Goal: Check status: Check status

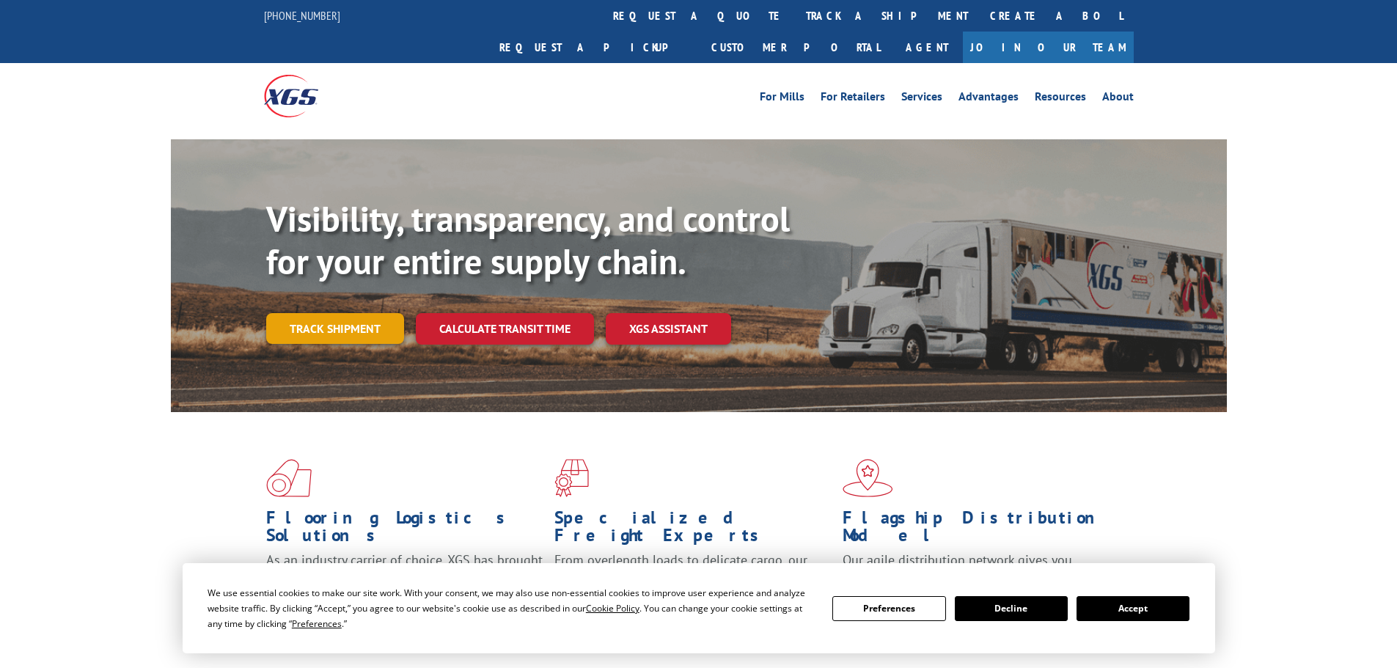
click at [334, 313] on link "Track shipment" at bounding box center [335, 328] width 138 height 31
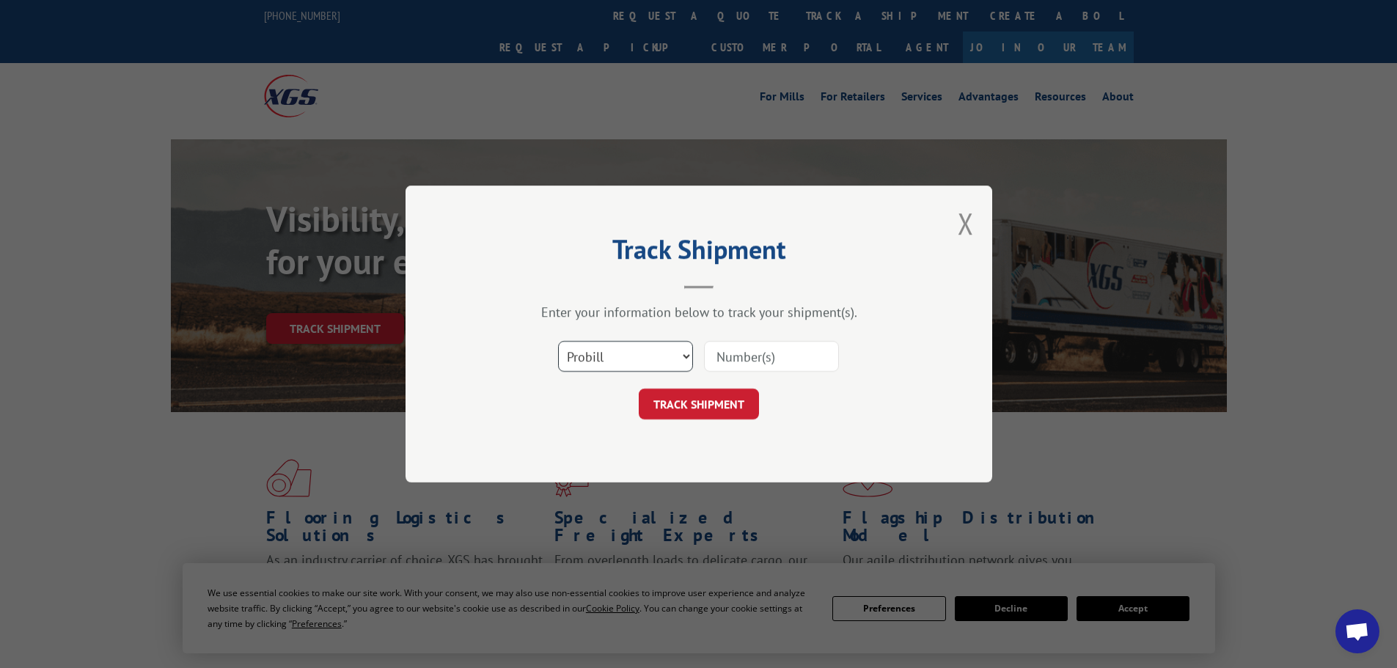
click at [685, 354] on select "Select category... Probill BOL PO" at bounding box center [625, 356] width 135 height 31
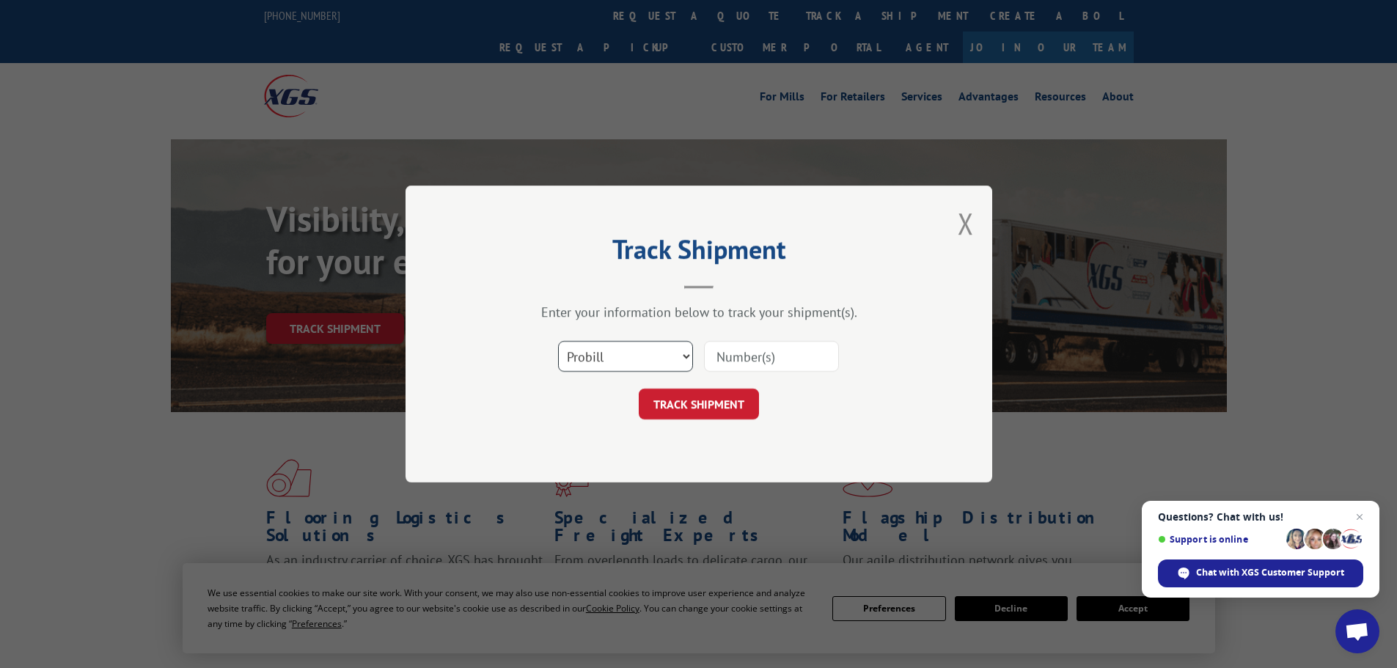
select select "bol"
click at [558, 341] on select "Select category... Probill BOL PO" at bounding box center [625, 356] width 135 height 31
click at [741, 356] on input at bounding box center [771, 356] width 135 height 31
paste input "6200044237"
type input "6200044237"
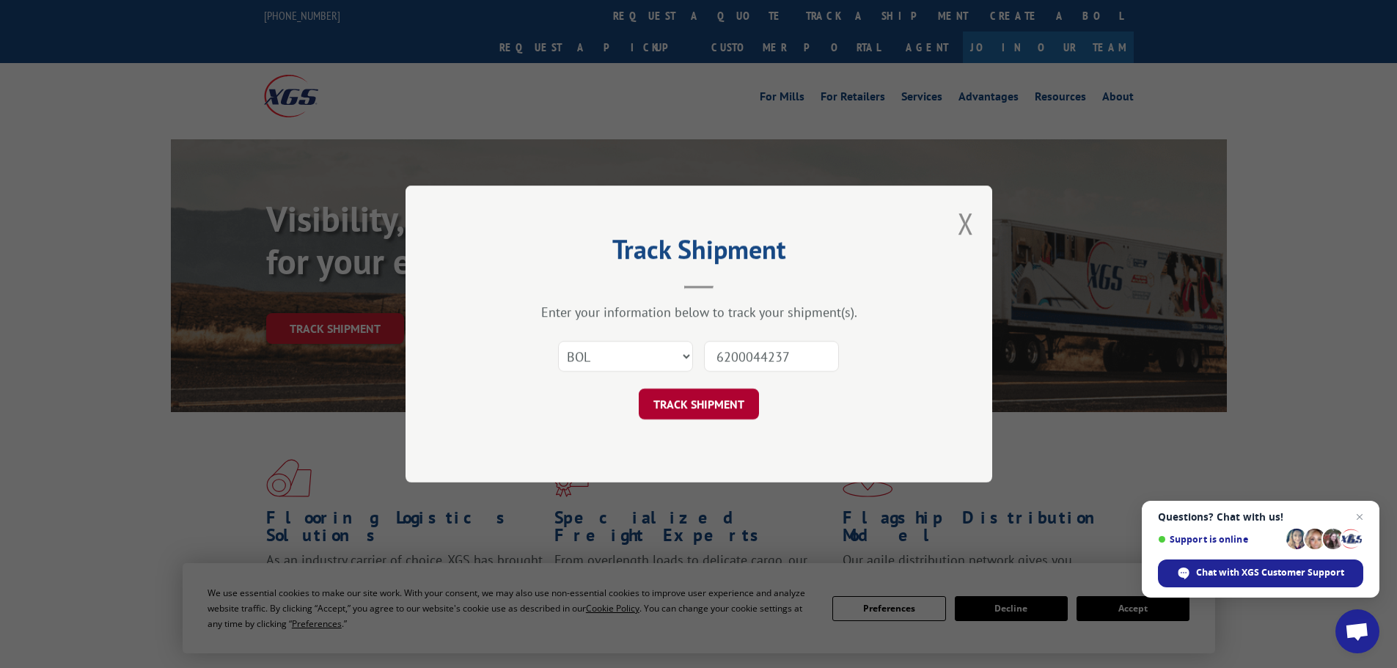
click at [716, 408] on button "TRACK SHIPMENT" at bounding box center [699, 404] width 120 height 31
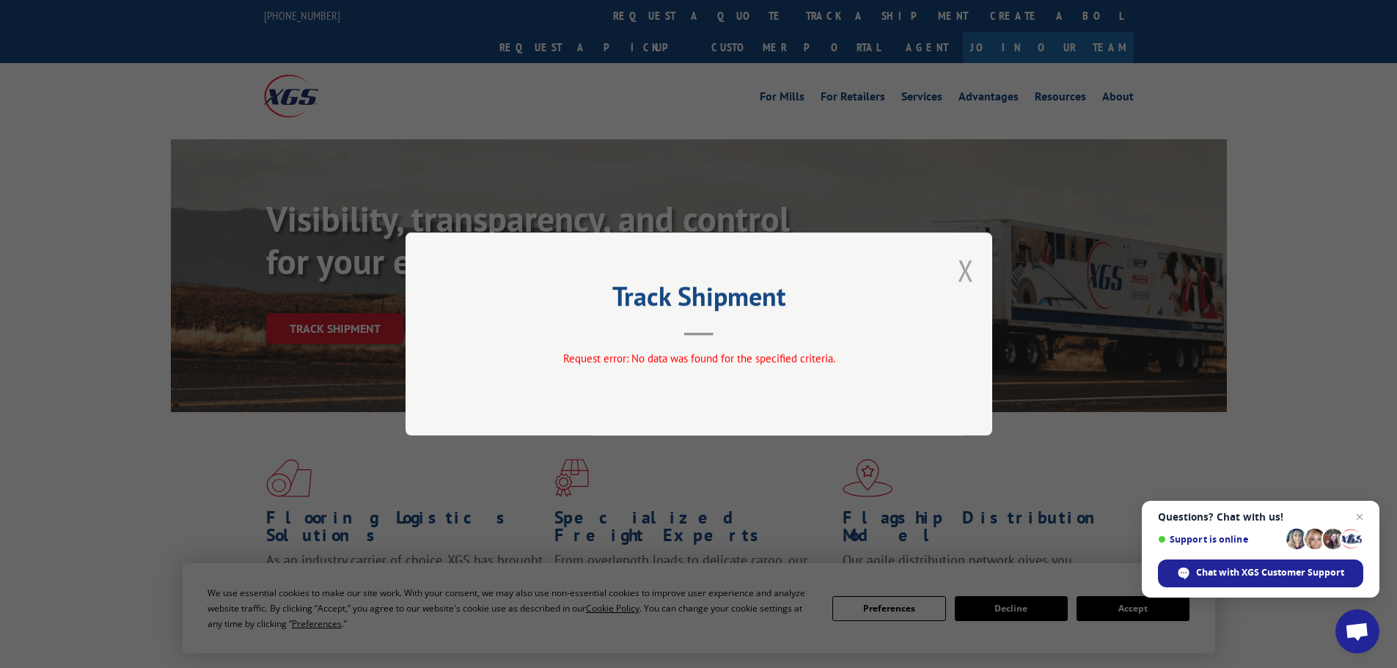
click at [964, 274] on button "Close modal" at bounding box center [966, 270] width 16 height 39
